Goal: Communication & Community: Answer question/provide support

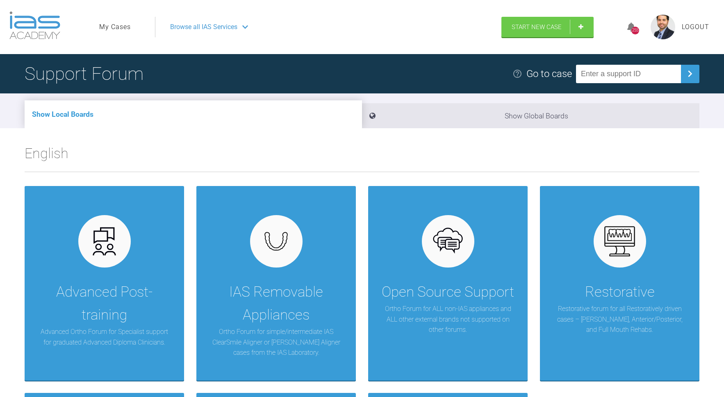
click at [117, 27] on link "My Cases" at bounding box center [115, 27] width 32 height 11
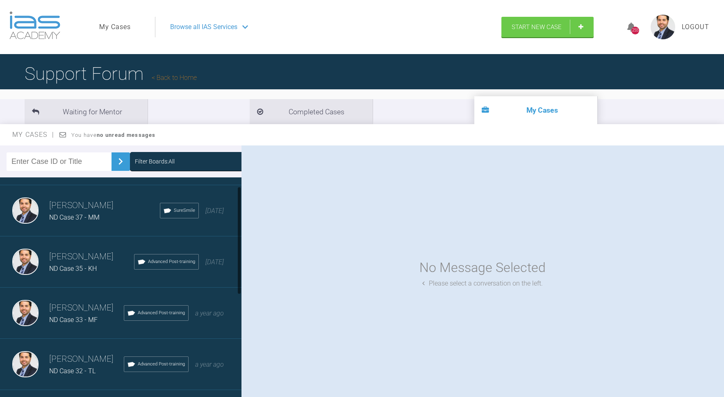
scroll to position [97, 0]
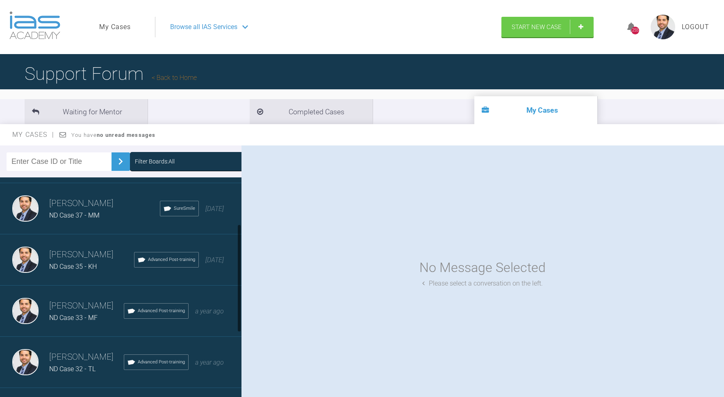
click at [101, 301] on h3 "[PERSON_NAME]" at bounding box center [86, 306] width 75 height 14
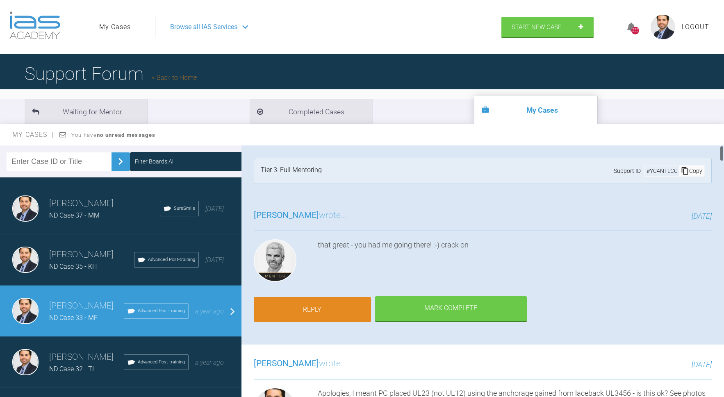
click at [308, 303] on link "Reply" at bounding box center [312, 309] width 117 height 25
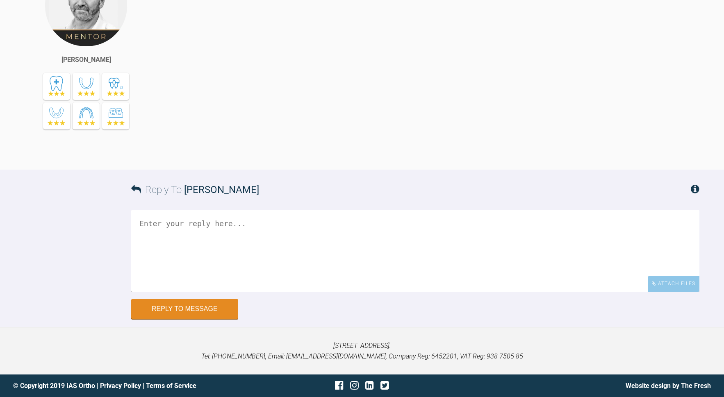
scroll to position [8794, 0]
click at [653, 286] on icon at bounding box center [654, 283] width 4 height 5
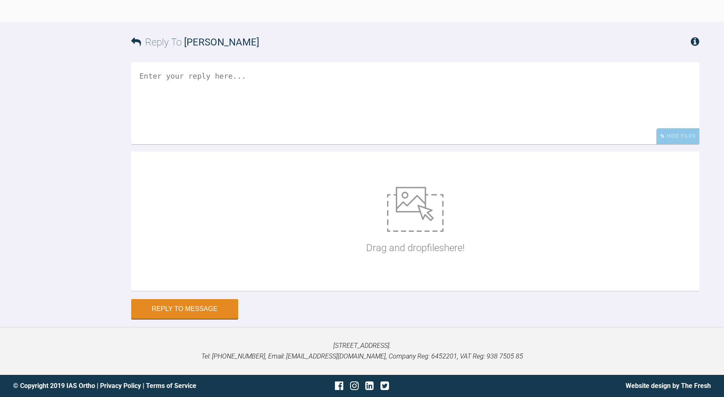
scroll to position [8942, 0]
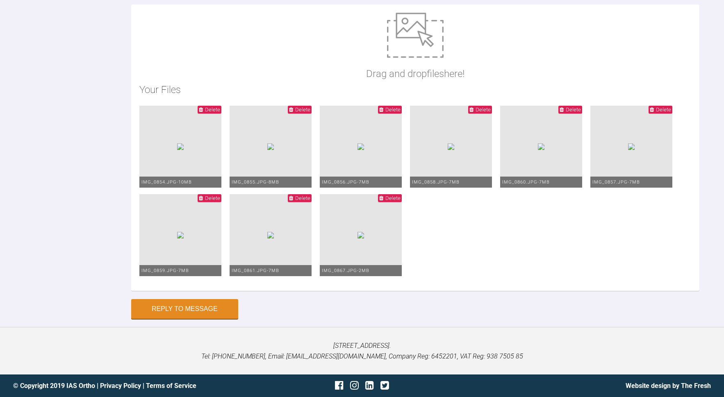
scroll to position [8957, 0]
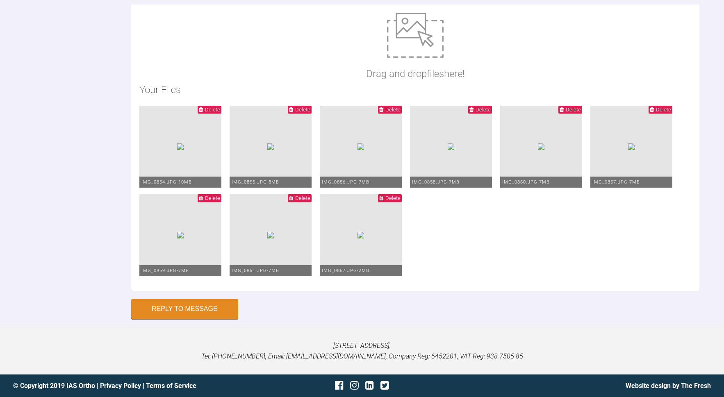
type textarea "Hi [PERSON_NAME] Reviewed this [DEMOGRAPHIC_DATA] UL23 space closed nicely Plac…"
click at [162, 306] on button "Reply to Message" at bounding box center [184, 310] width 107 height 20
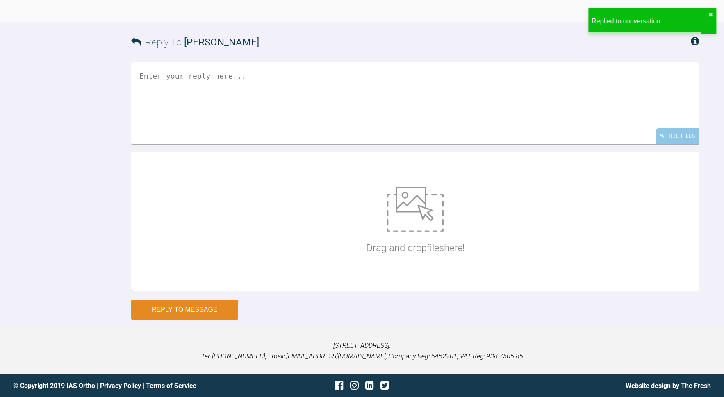
scroll to position [9092, 0]
